Goal: Information Seeking & Learning: Learn about a topic

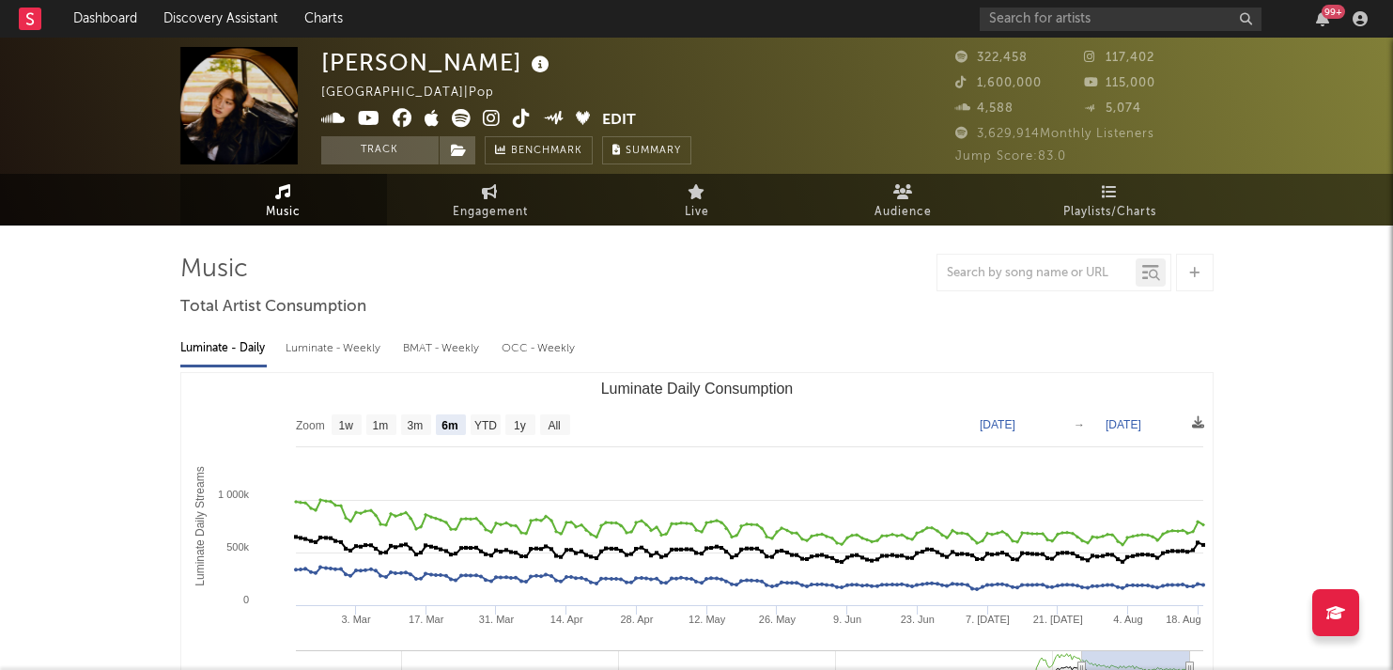
select select "6m"
click at [1069, 16] on input "text" at bounding box center [1120, 19] width 282 height 23
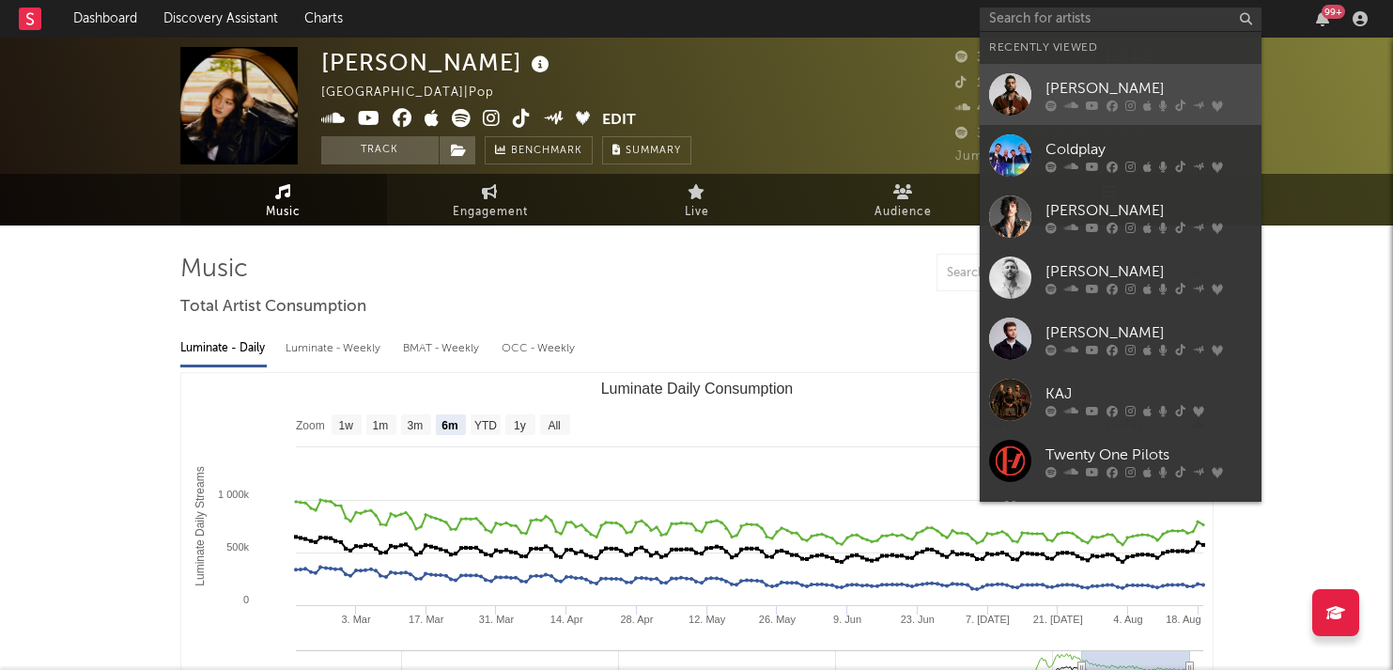
click at [1068, 90] on div "[PERSON_NAME]" at bounding box center [1148, 88] width 207 height 23
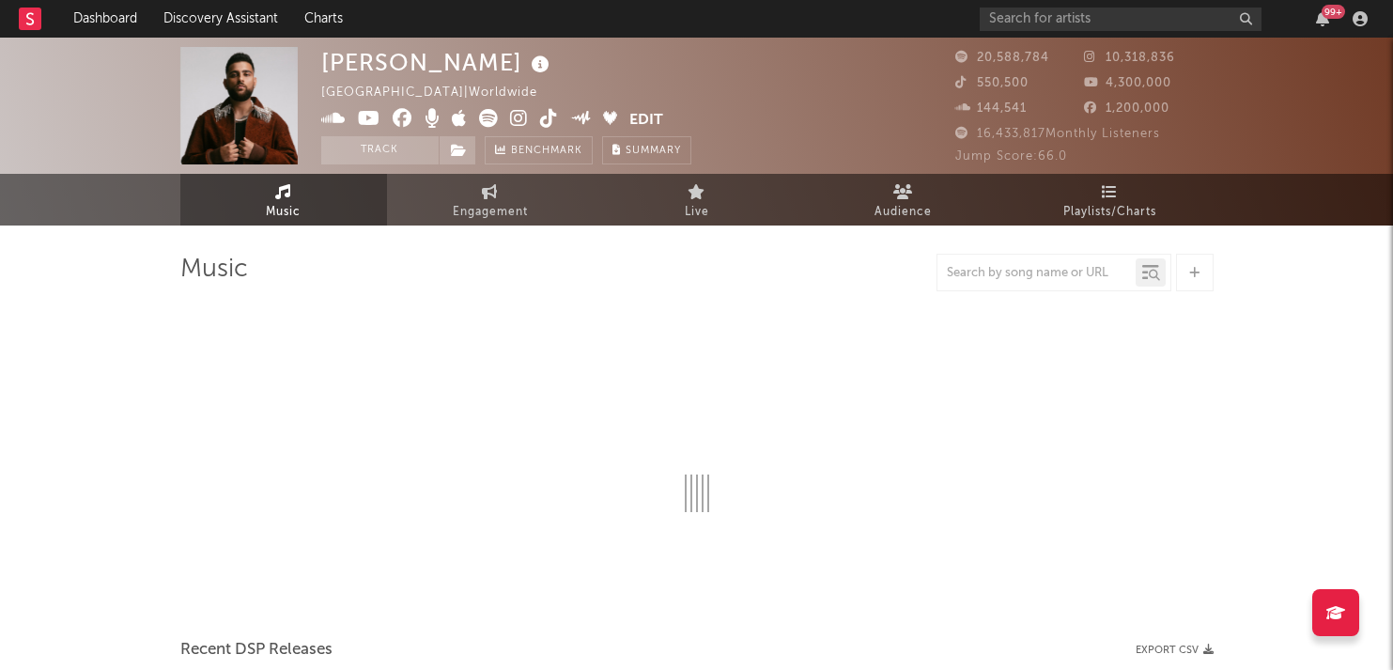
select select "6m"
